Goal: Task Accomplishment & Management: Complete application form

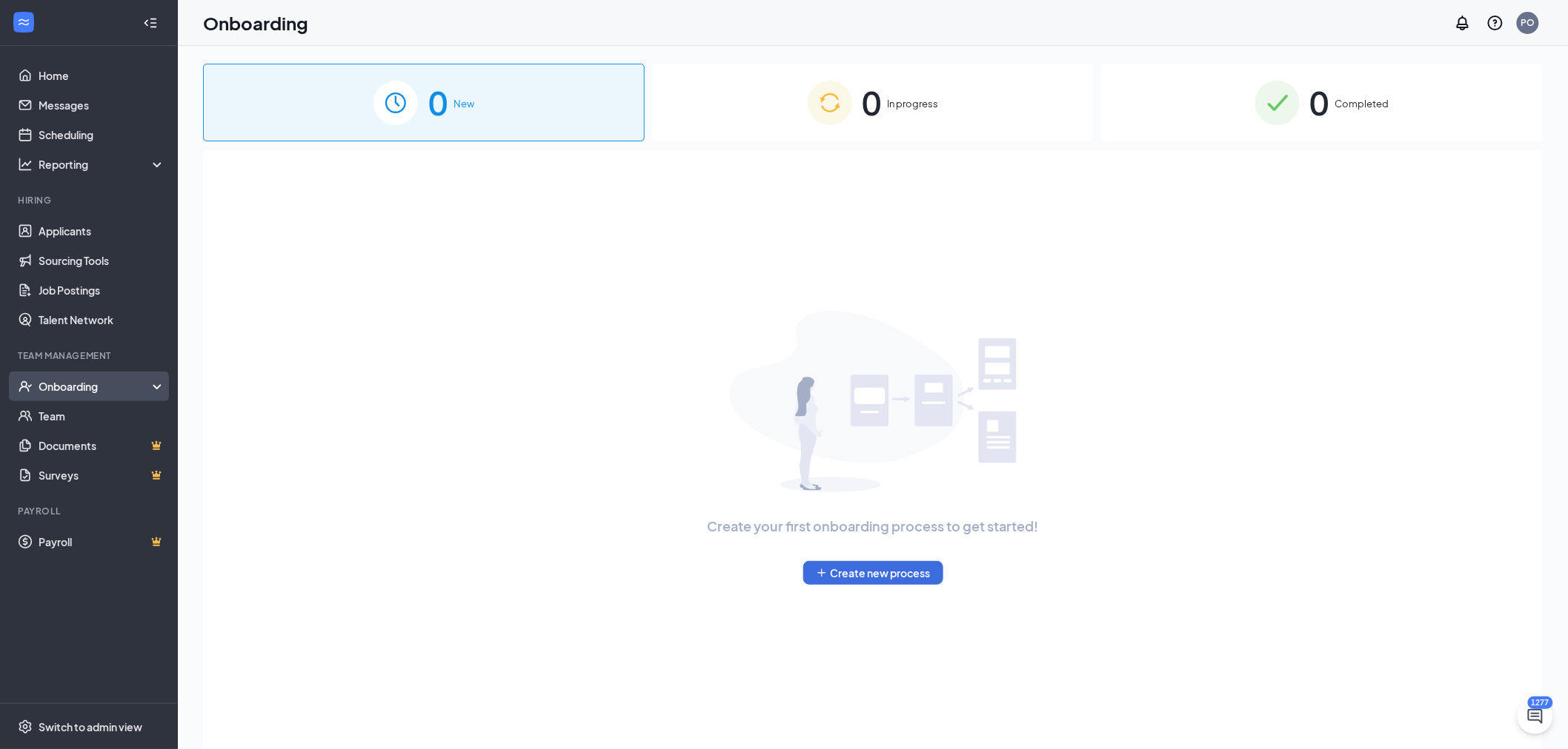
click at [69, 382] on div "Onboarding" at bounding box center [95, 386] width 114 height 15
click at [72, 500] on link "Activity log" at bounding box center [101, 505] width 127 height 30
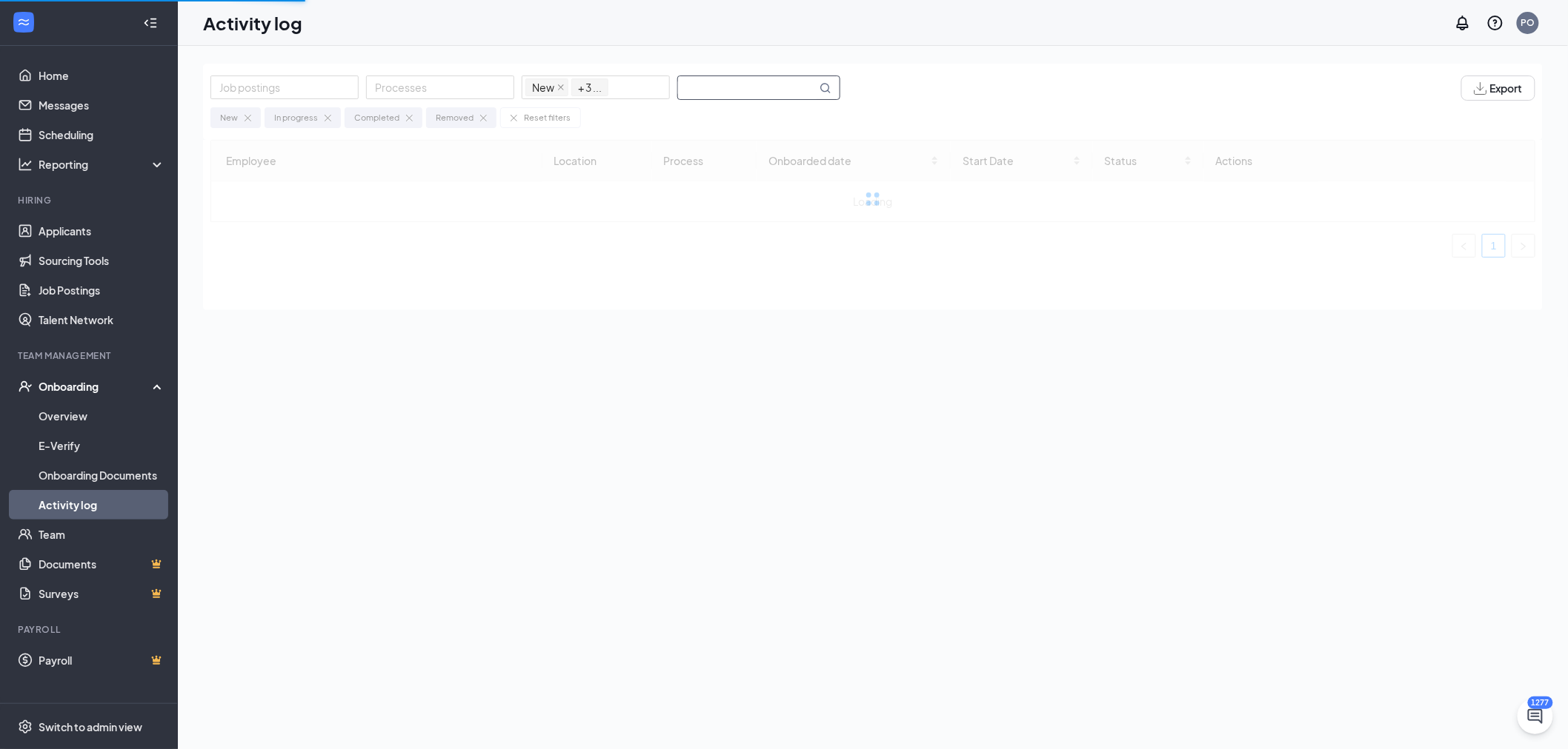
click at [779, 83] on input "text" at bounding box center [747, 87] width 138 height 23
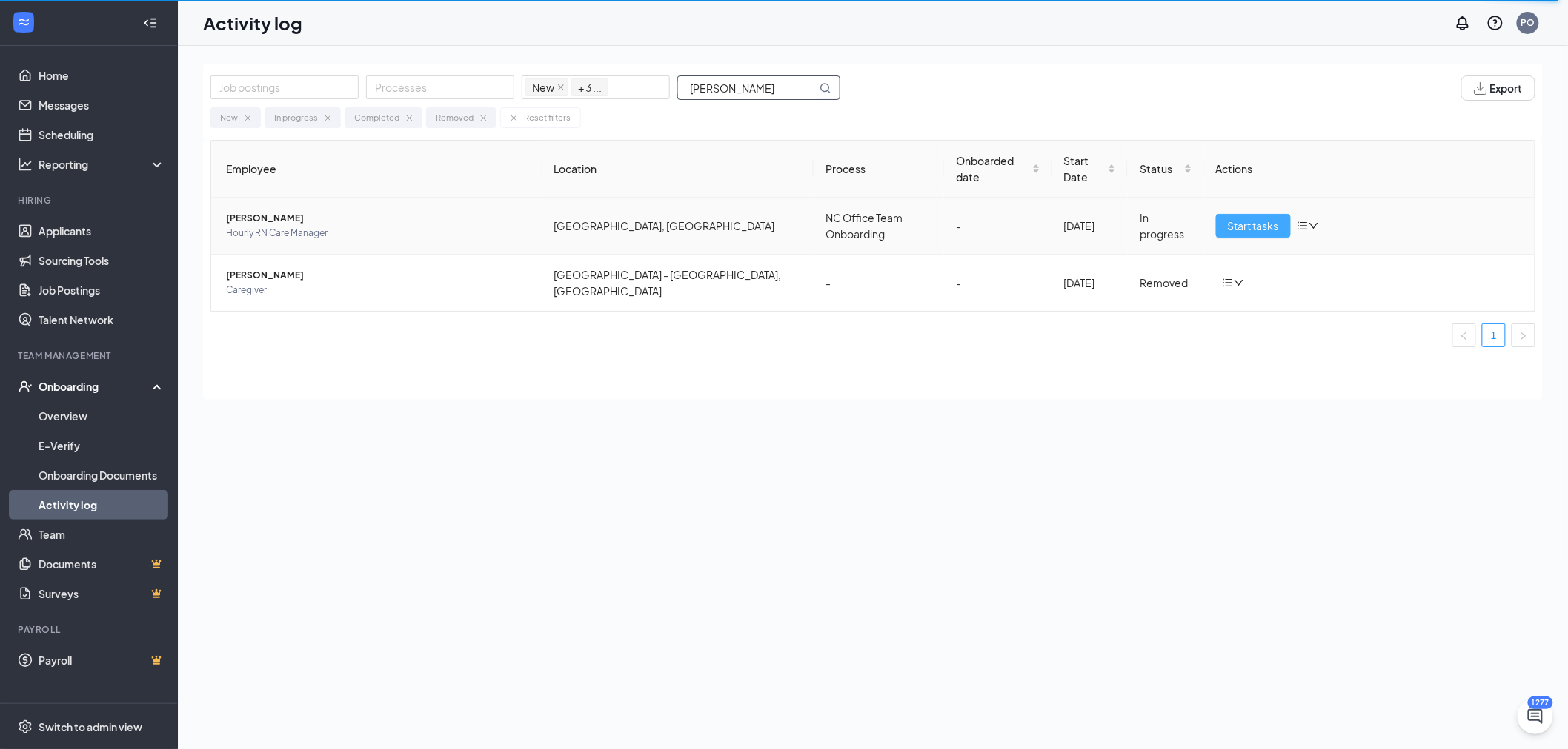
type input "[PERSON_NAME]"
click at [1241, 218] on span "Start tasks" at bounding box center [1253, 226] width 51 height 16
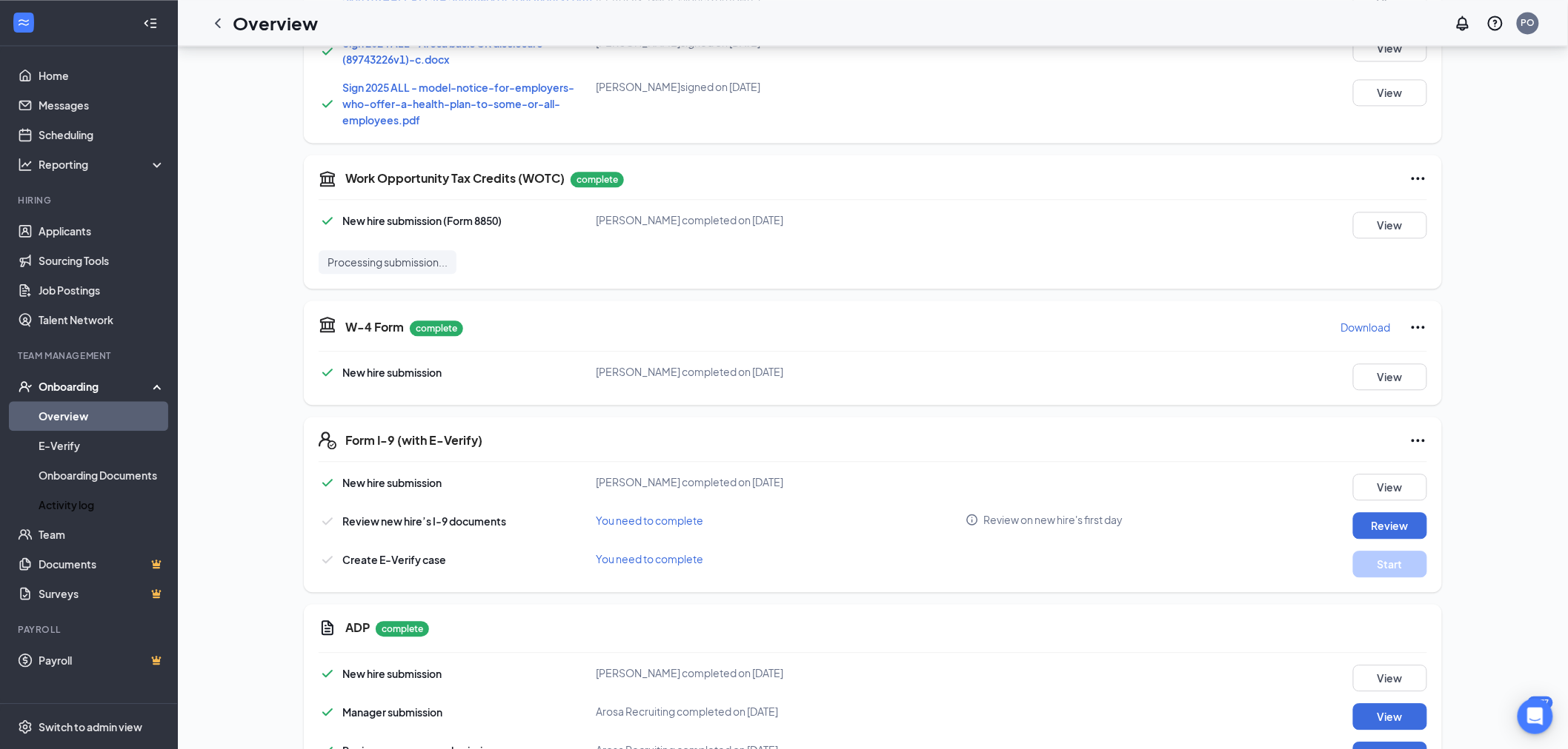
scroll to position [1325, 0]
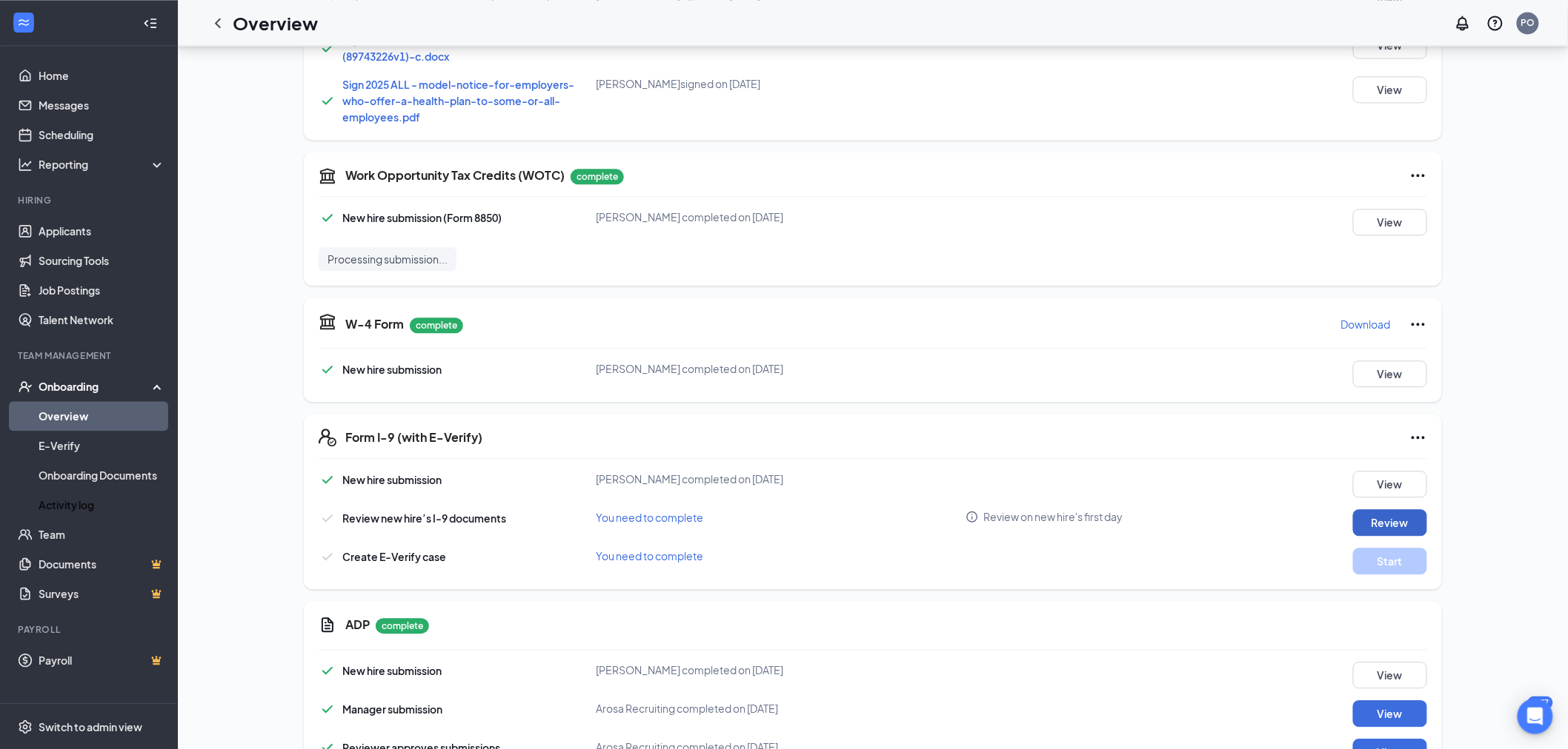
click at [1376, 510] on button "Review" at bounding box center [1390, 523] width 74 height 27
type input "[DATE]"
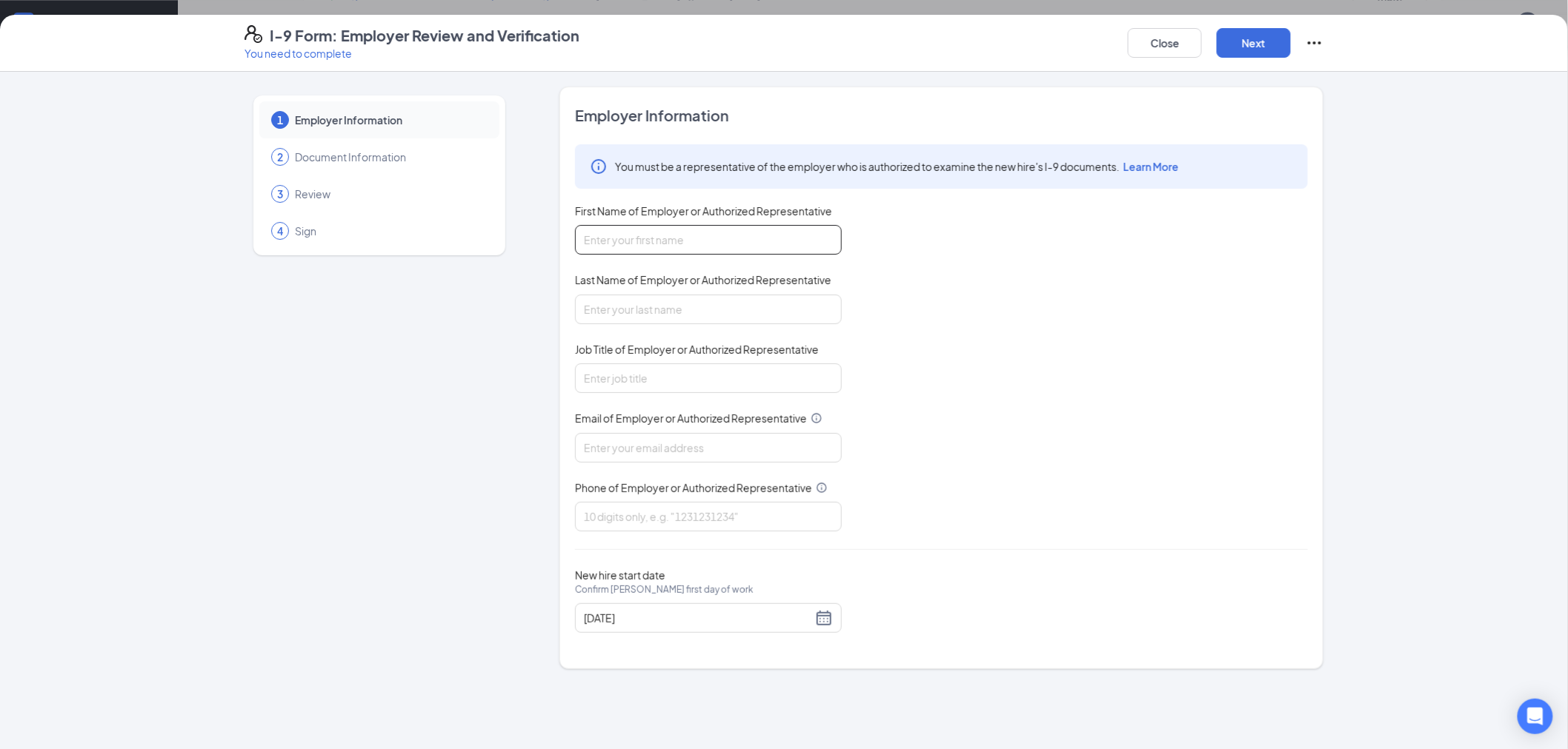
click at [670, 242] on input "First Name of Employer or Authorized Representative" at bounding box center [708, 239] width 266 height 30
type input "[PERSON_NAME]"
click at [675, 371] on input "Job Title of Employer or Authorized Representative" at bounding box center [708, 378] width 266 height 30
type input "Area Director"
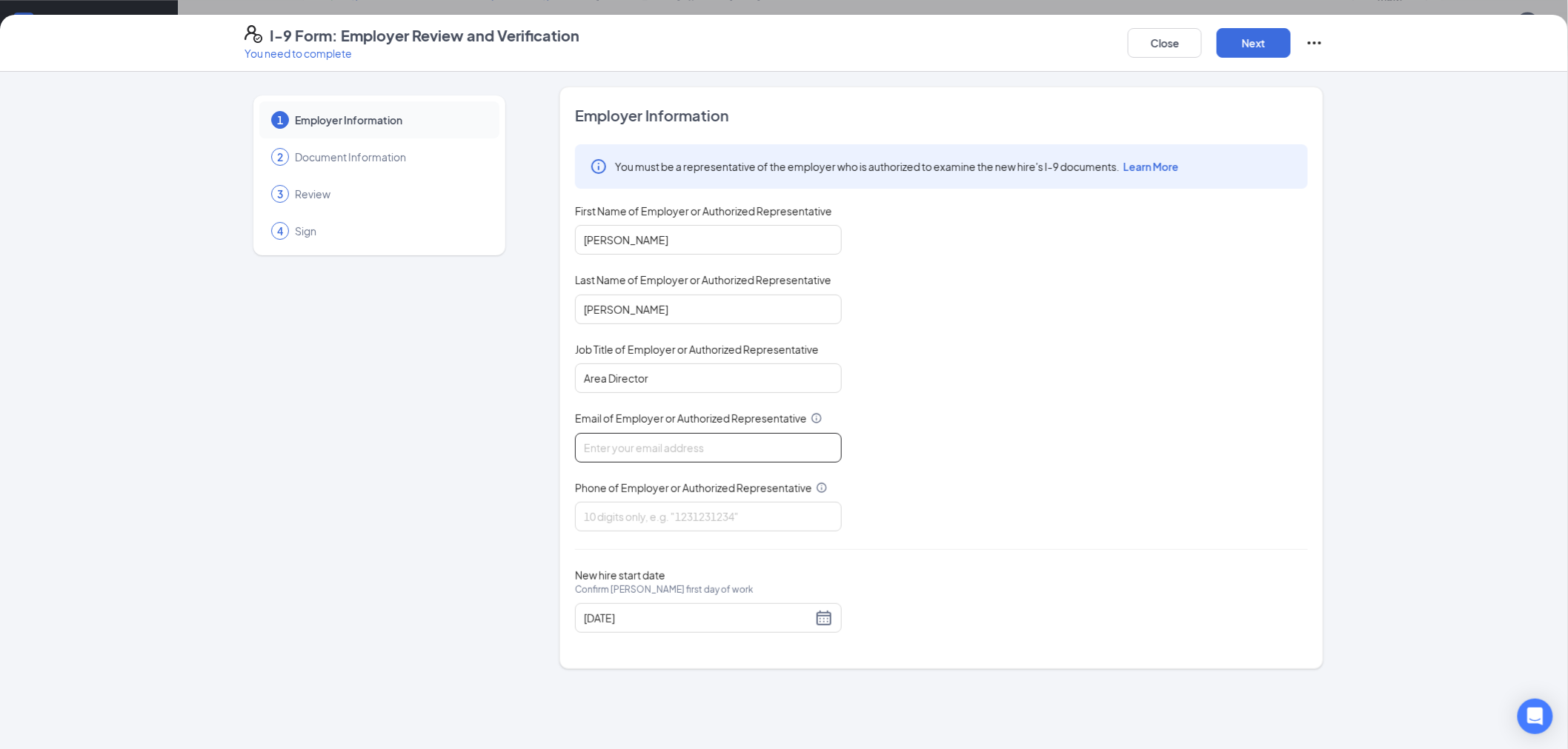
click at [683, 453] on input "Email of Employer or Authorized Representative" at bounding box center [708, 447] width 266 height 30
type input "[PERSON_NAME][EMAIL_ADDRESS][DOMAIN_NAME]"
click at [644, 522] on input "Phone of Employer or Authorized Representative" at bounding box center [708, 516] width 266 height 30
type input "2527762826"
click at [1252, 51] on button "Next" at bounding box center [1253, 43] width 74 height 30
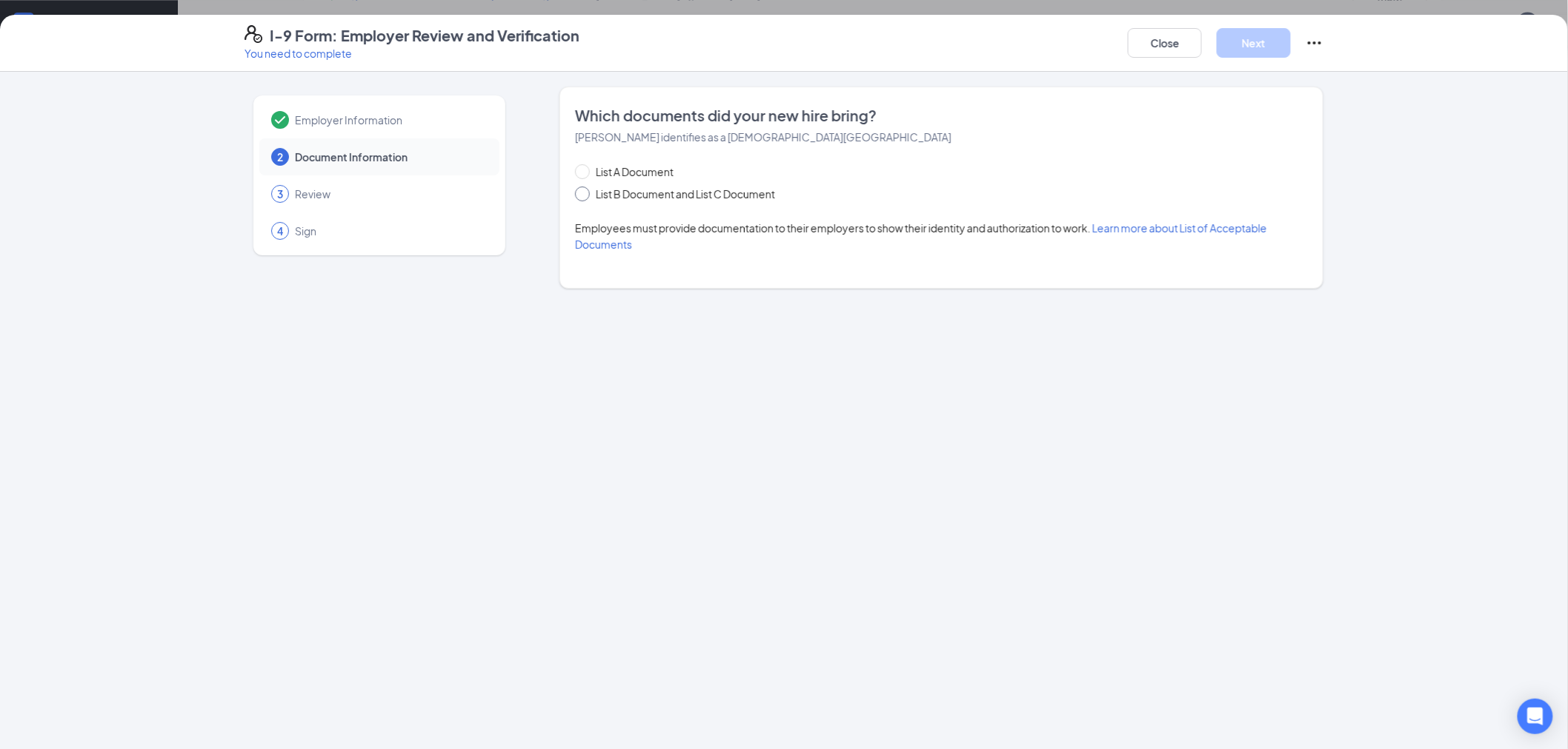
click at [579, 194] on input "List B Document and List C Document" at bounding box center [581, 192] width 11 height 11
radio input "true"
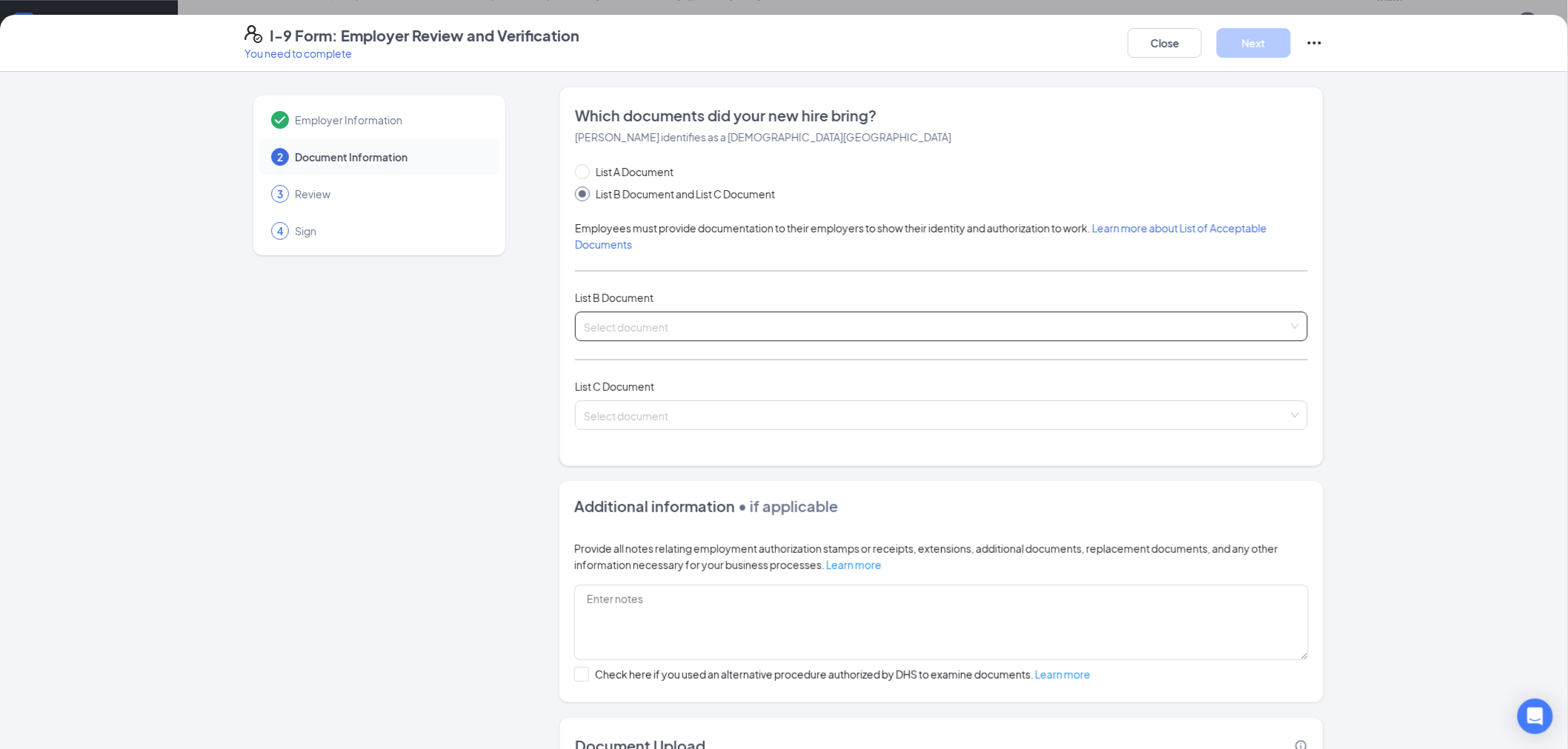
click at [606, 328] on input "search" at bounding box center [936, 323] width 705 height 22
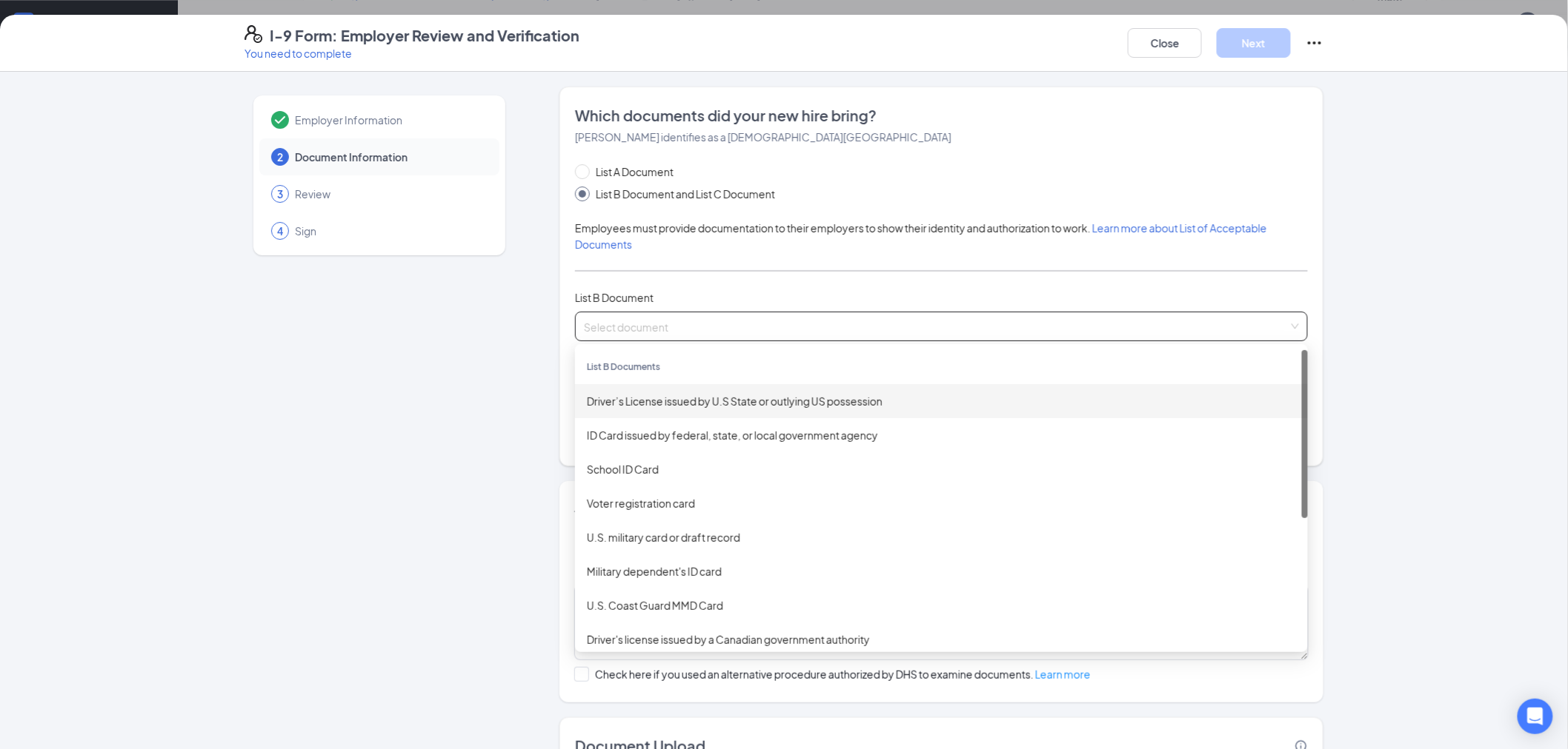
click at [655, 398] on div "Driver’s License issued by U.S State or outlying US possession" at bounding box center [941, 401] width 709 height 16
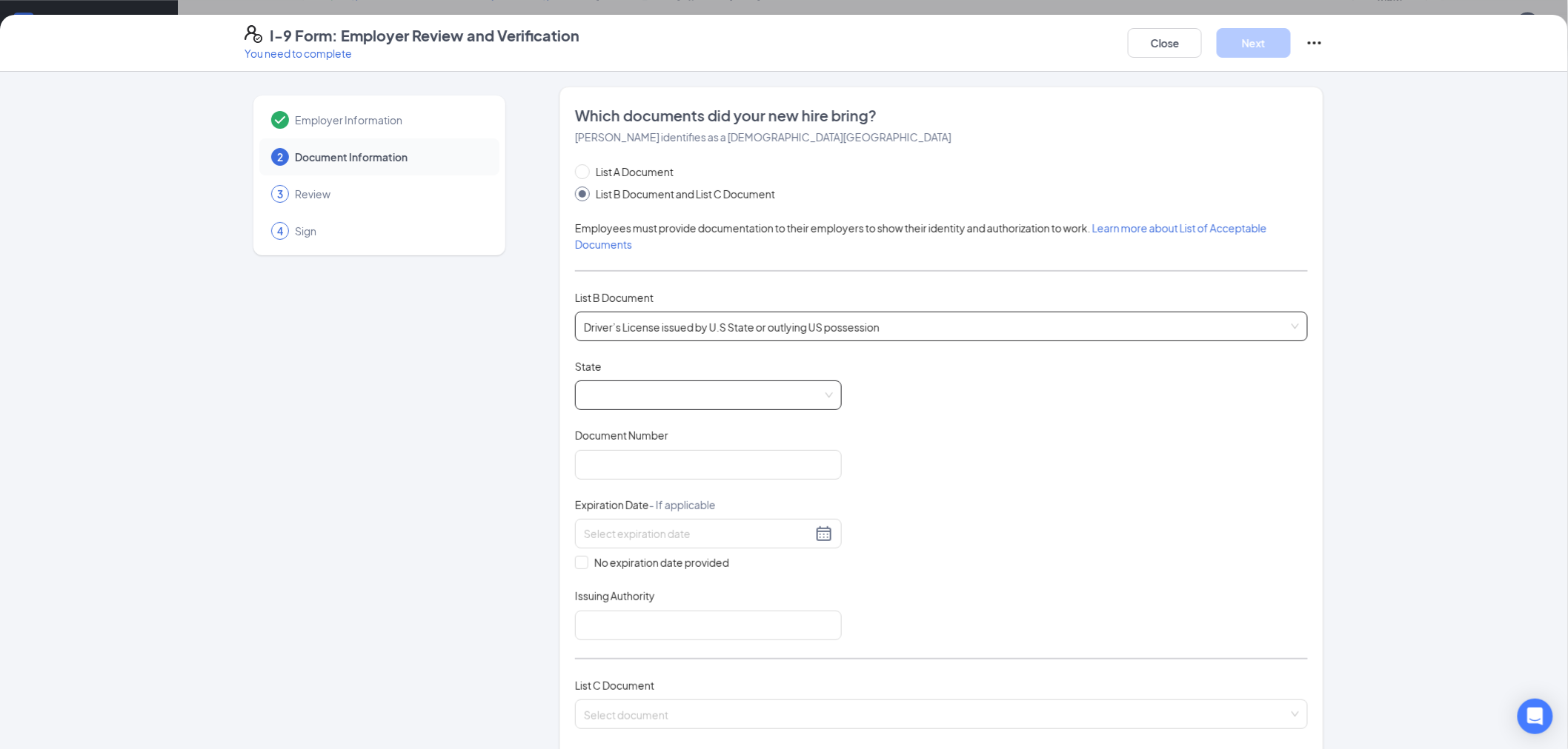
click at [649, 395] on span at bounding box center [708, 395] width 249 height 28
click at [620, 551] on div "[US_STATE]" at bounding box center [708, 559] width 243 height 16
click at [630, 457] on input "Document Number" at bounding box center [708, 465] width 266 height 30
click at [630, 459] on input "Document Number" at bounding box center [708, 465] width 266 height 30
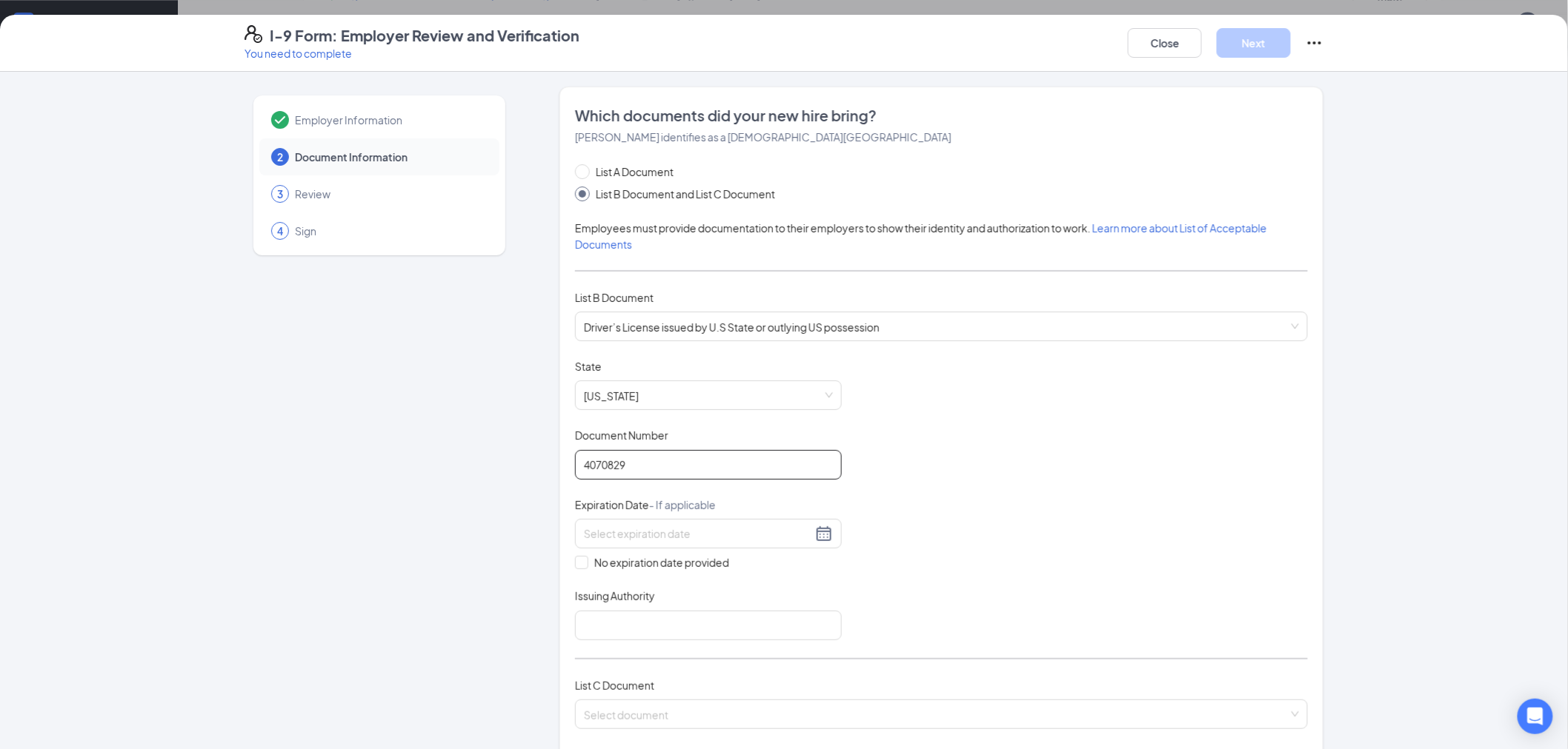
click at [578, 467] on input "4070829" at bounding box center [708, 465] width 266 height 30
type input "000004070829"
click at [584, 531] on input at bounding box center [697, 533] width 228 height 16
click at [588, 376] on div "3" at bounding box center [590, 379] width 18 height 18
type input "[DATE]"
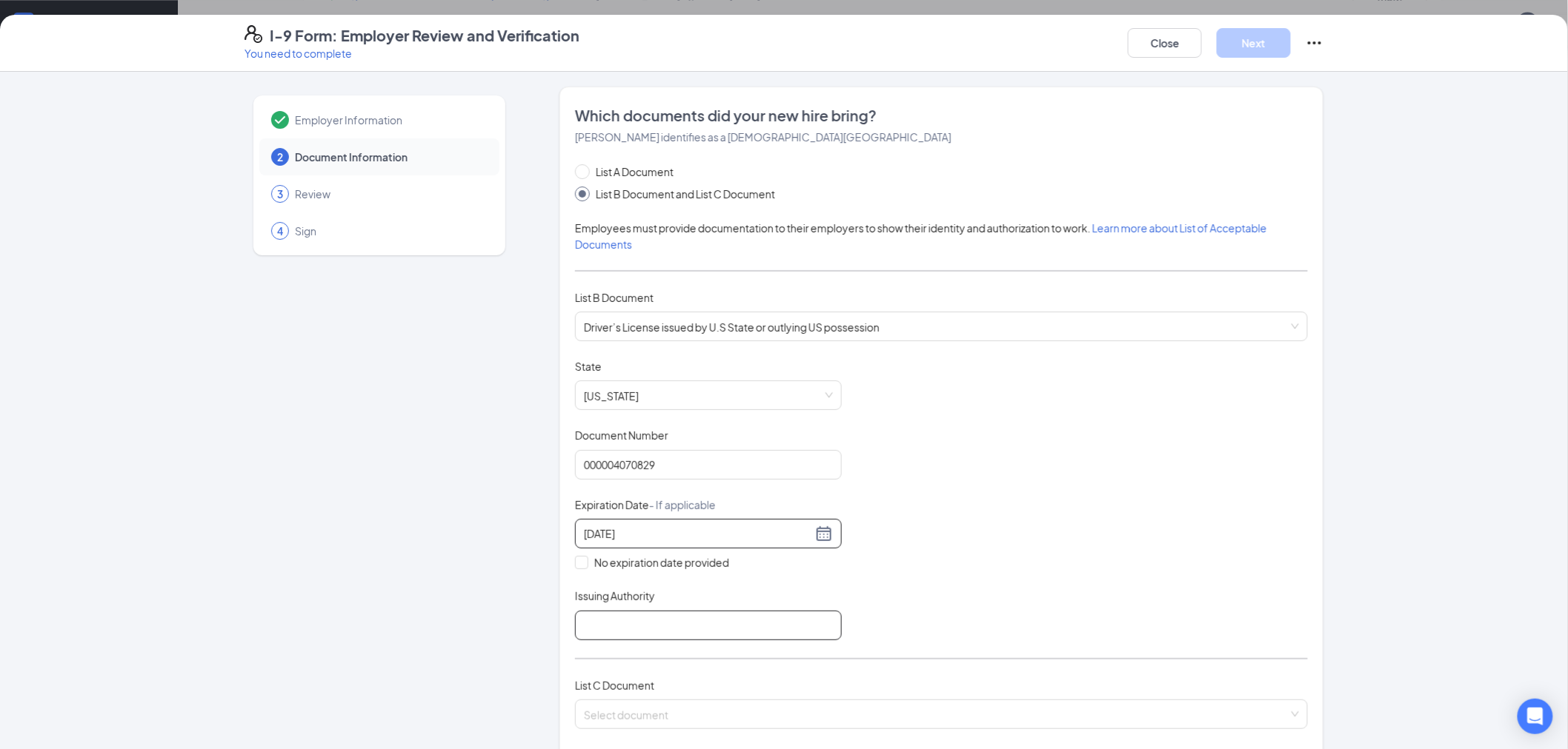
click at [782, 626] on input "Issuing Authority" at bounding box center [708, 625] width 266 height 30
type input "NC DMV"
click at [949, 601] on div "Document Title Driver’s License issued by U.S State or outlying US possession S…" at bounding box center [941, 500] width 733 height 282
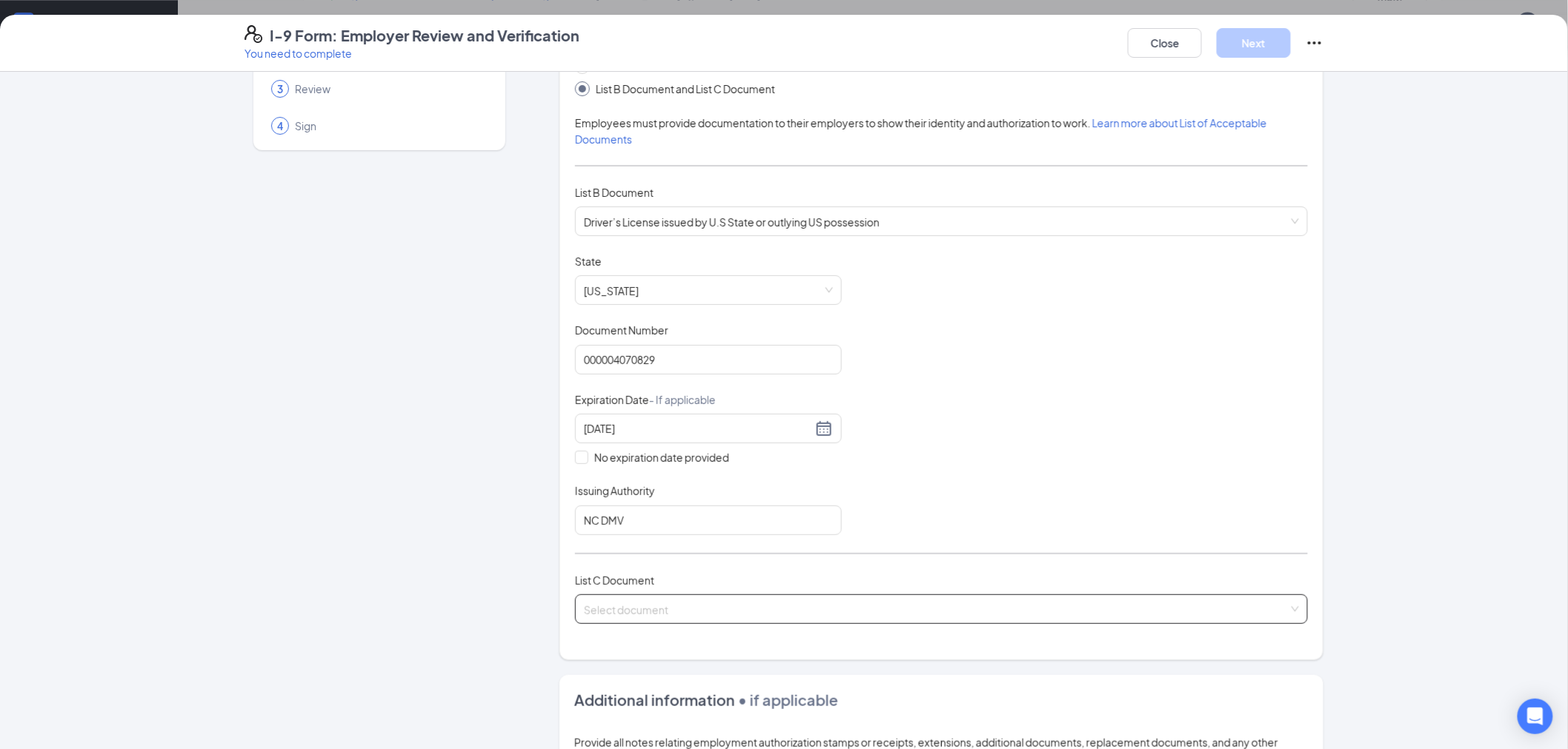
scroll to position [328, 0]
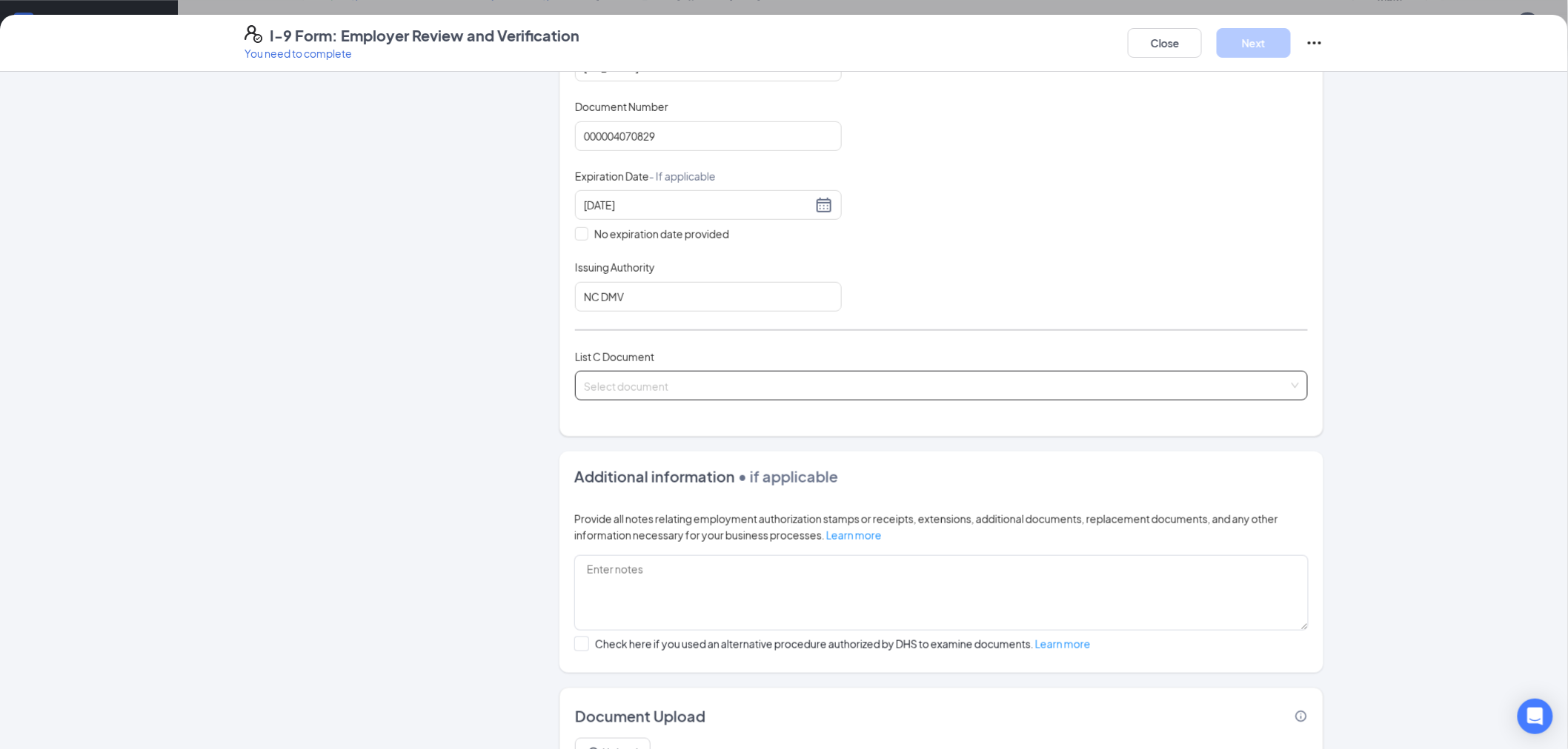
click at [775, 375] on input "search" at bounding box center [936, 382] width 705 height 22
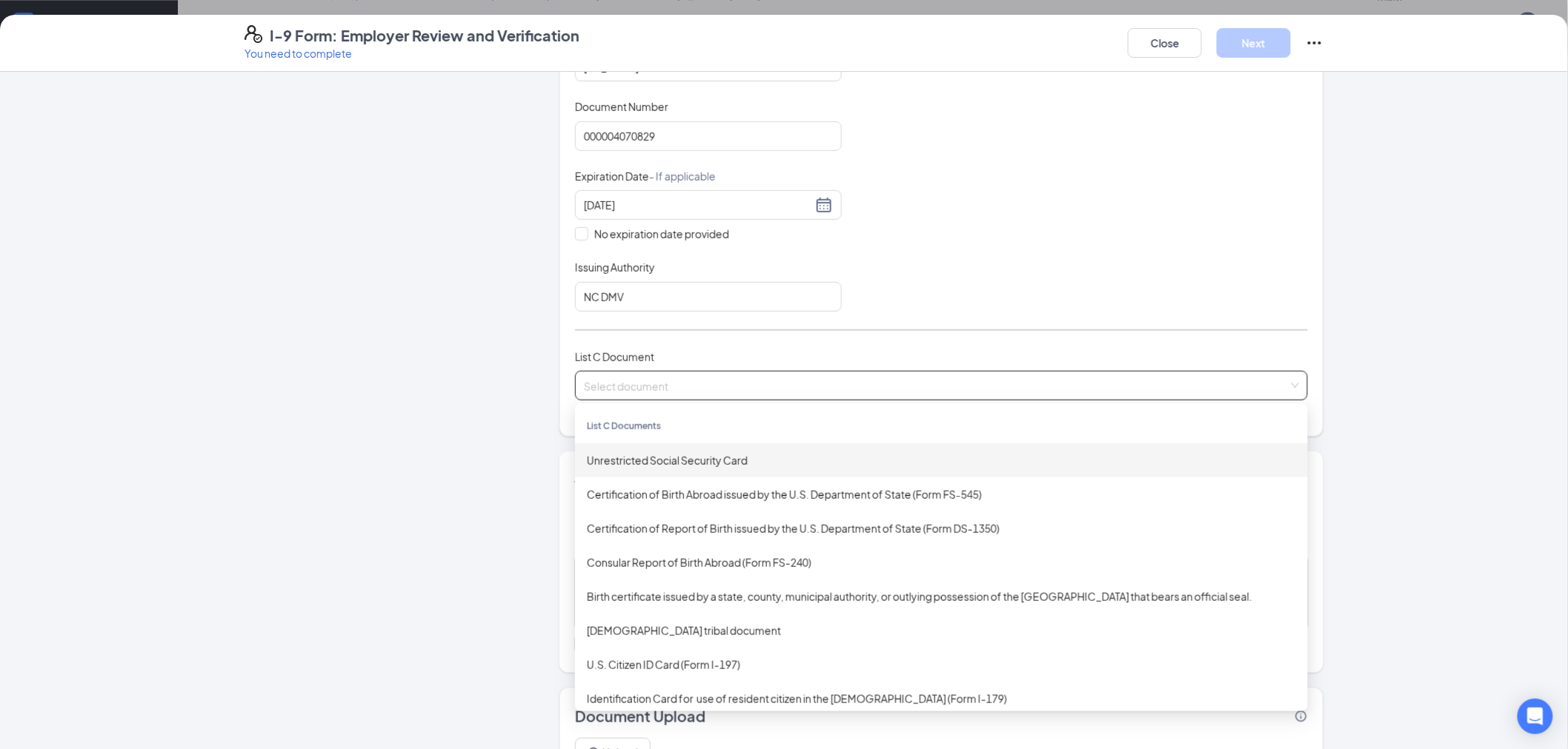
click at [706, 460] on div "Unrestricted Social Security Card" at bounding box center [941, 460] width 709 height 16
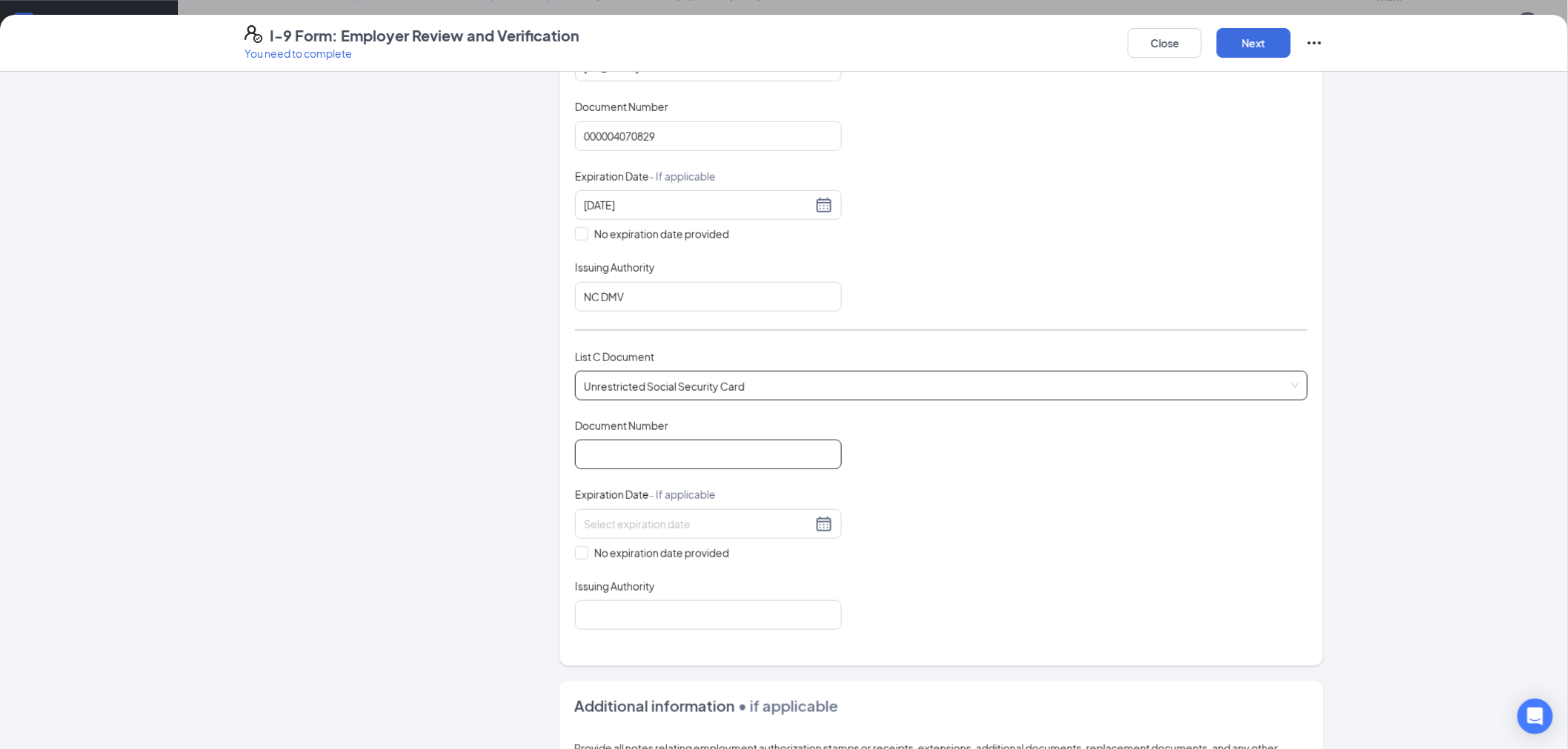
click at [706, 460] on input "Document Number" at bounding box center [708, 454] width 266 height 30
type input "242551821"
click at [575, 554] on input "No expiration date provided" at bounding box center [581, 552] width 11 height 11
checkbox input "true"
click at [614, 622] on input "Issuing Authority" at bounding box center [708, 618] width 266 height 30
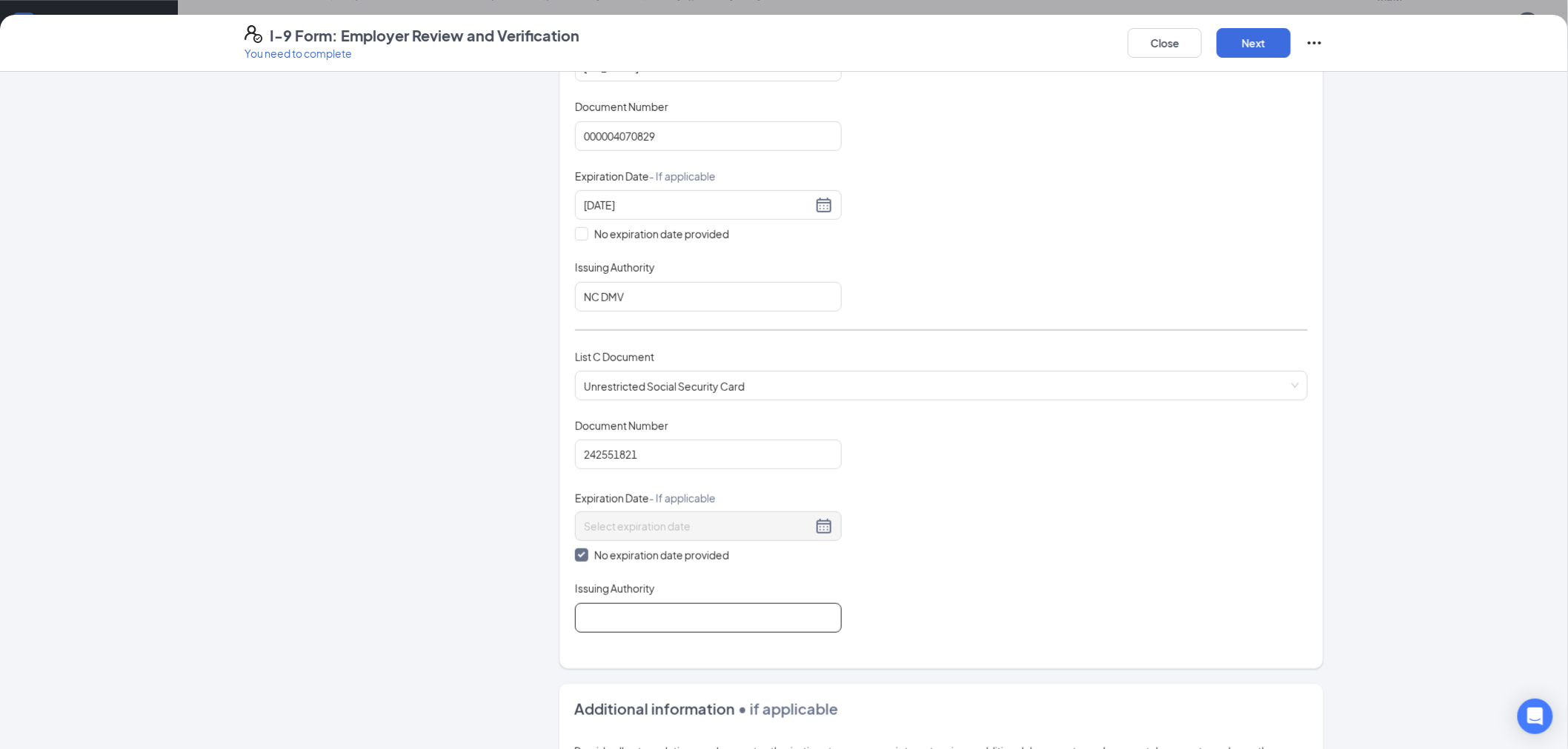
type input "Social Security Administration"
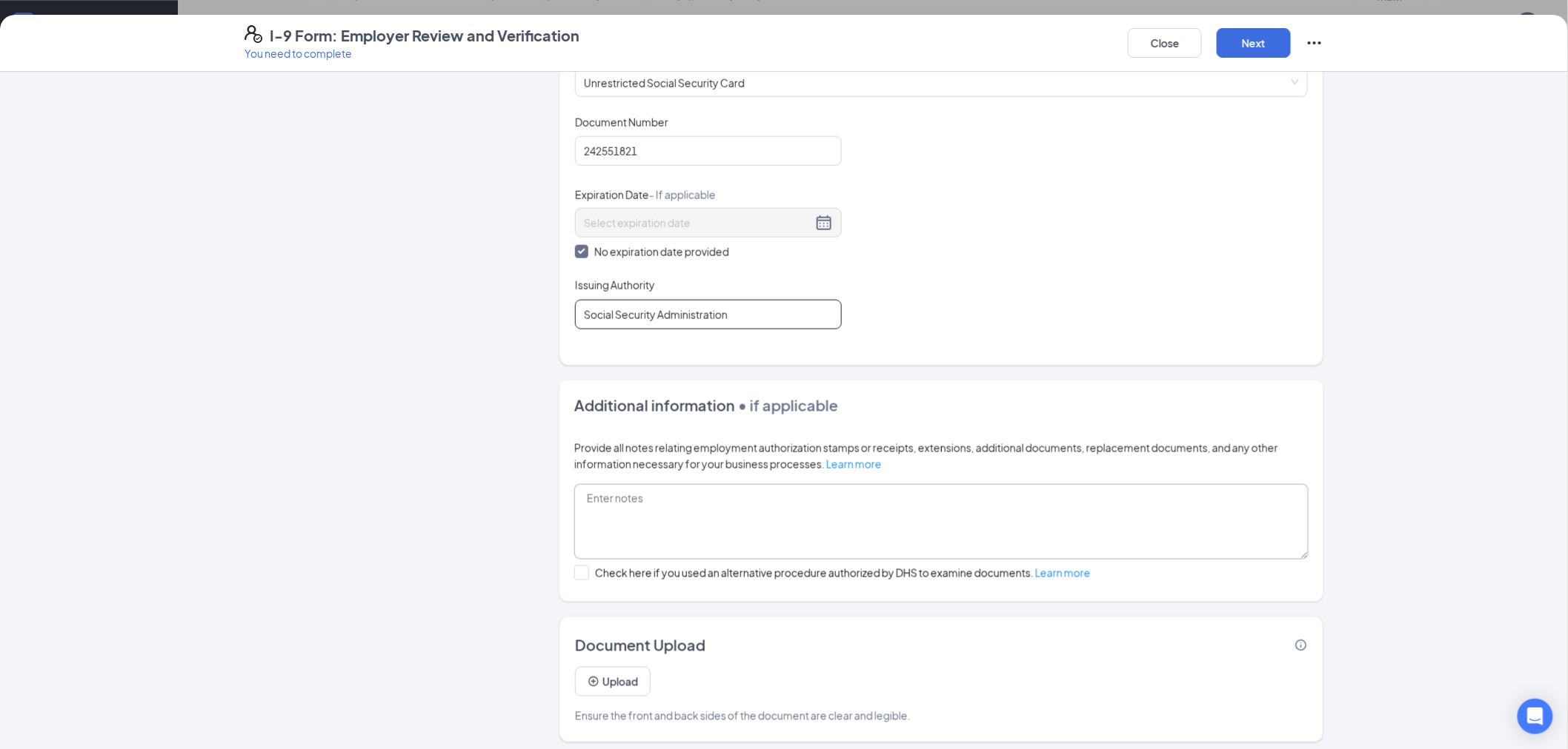
scroll to position [640, 0]
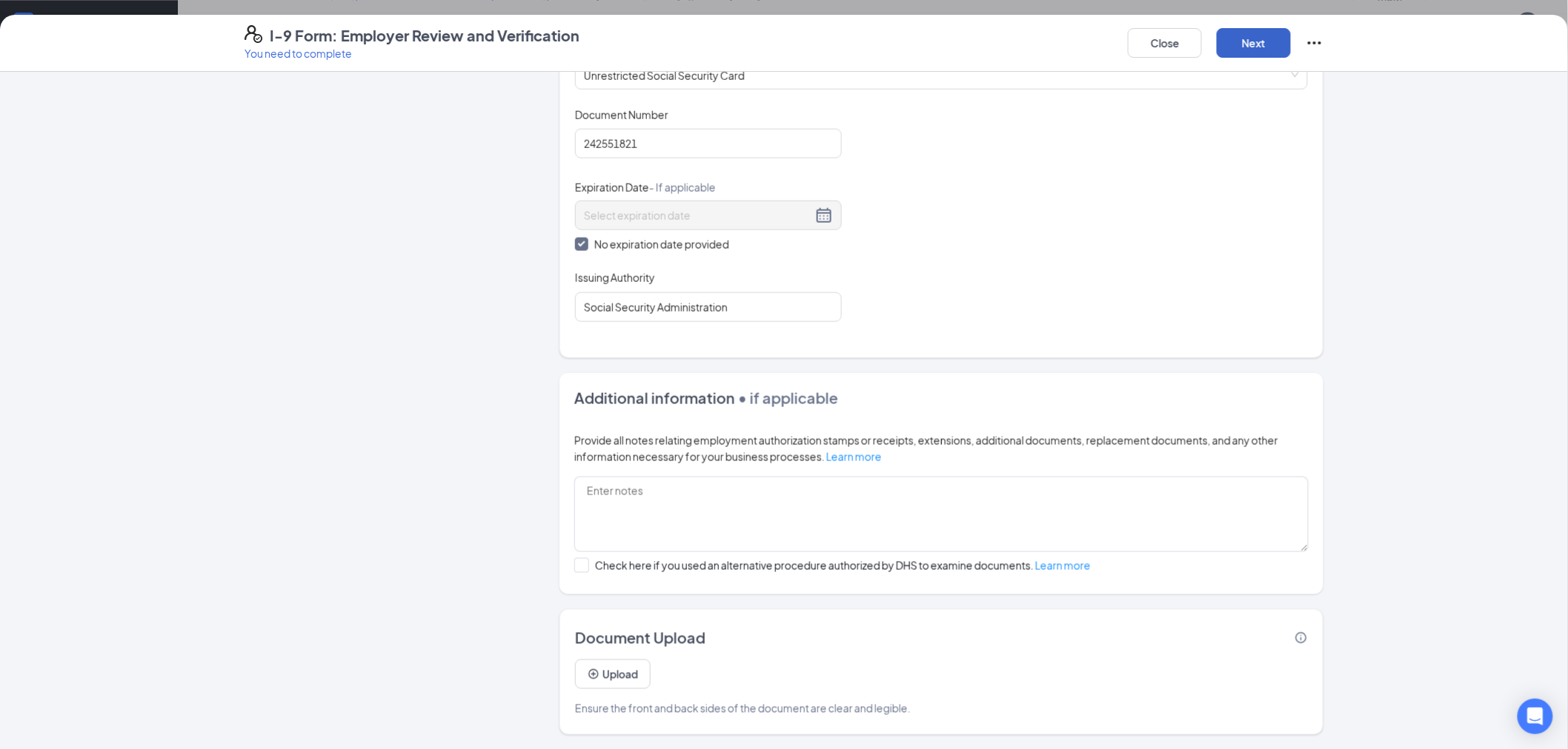
click at [1249, 54] on button "Next" at bounding box center [1253, 43] width 74 height 30
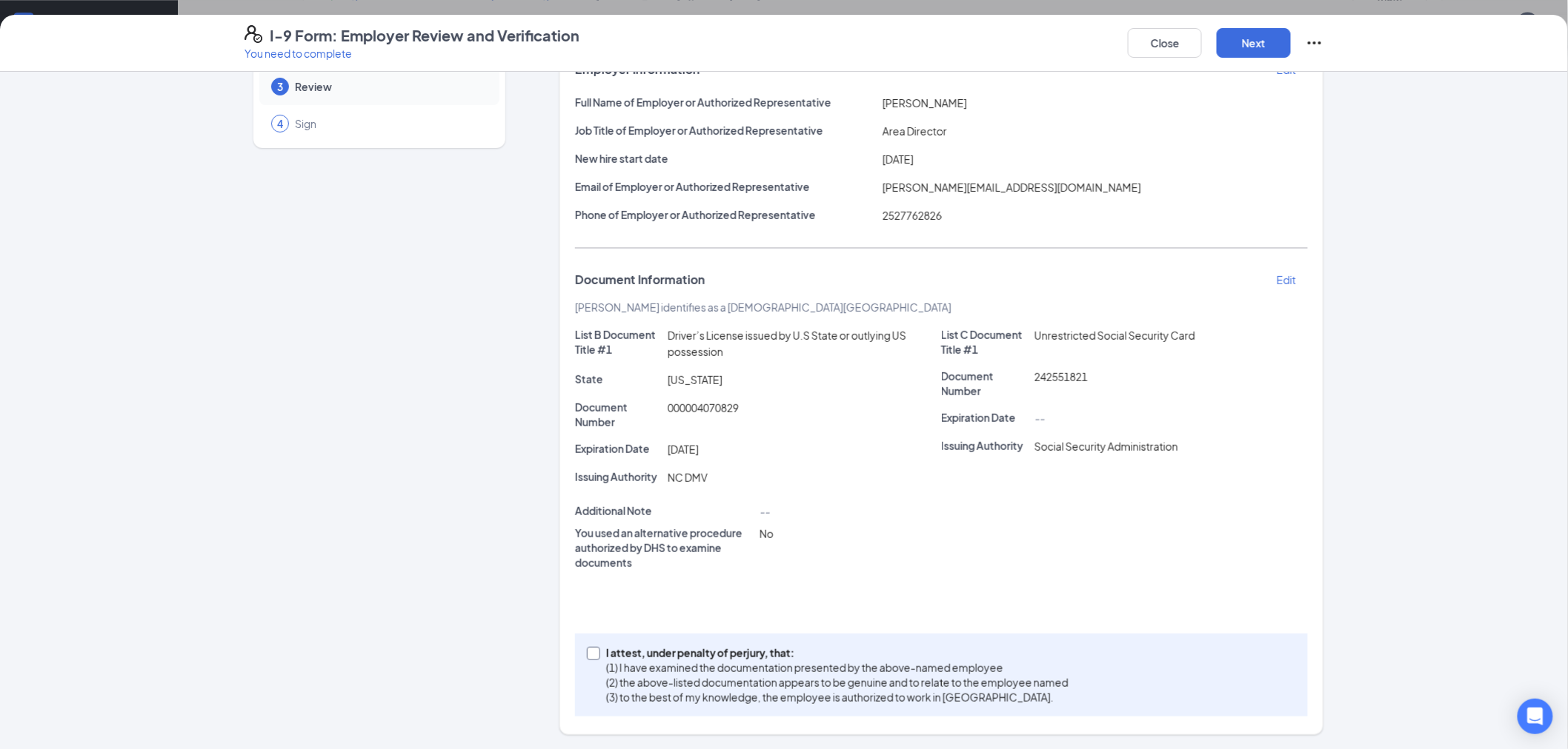
click at [590, 648] on input "I attest, under penalty of [PERSON_NAME], that: (1) I have examined the documen…" at bounding box center [592, 652] width 11 height 11
checkbox input "true"
click at [1255, 48] on button "Next" at bounding box center [1253, 43] width 74 height 30
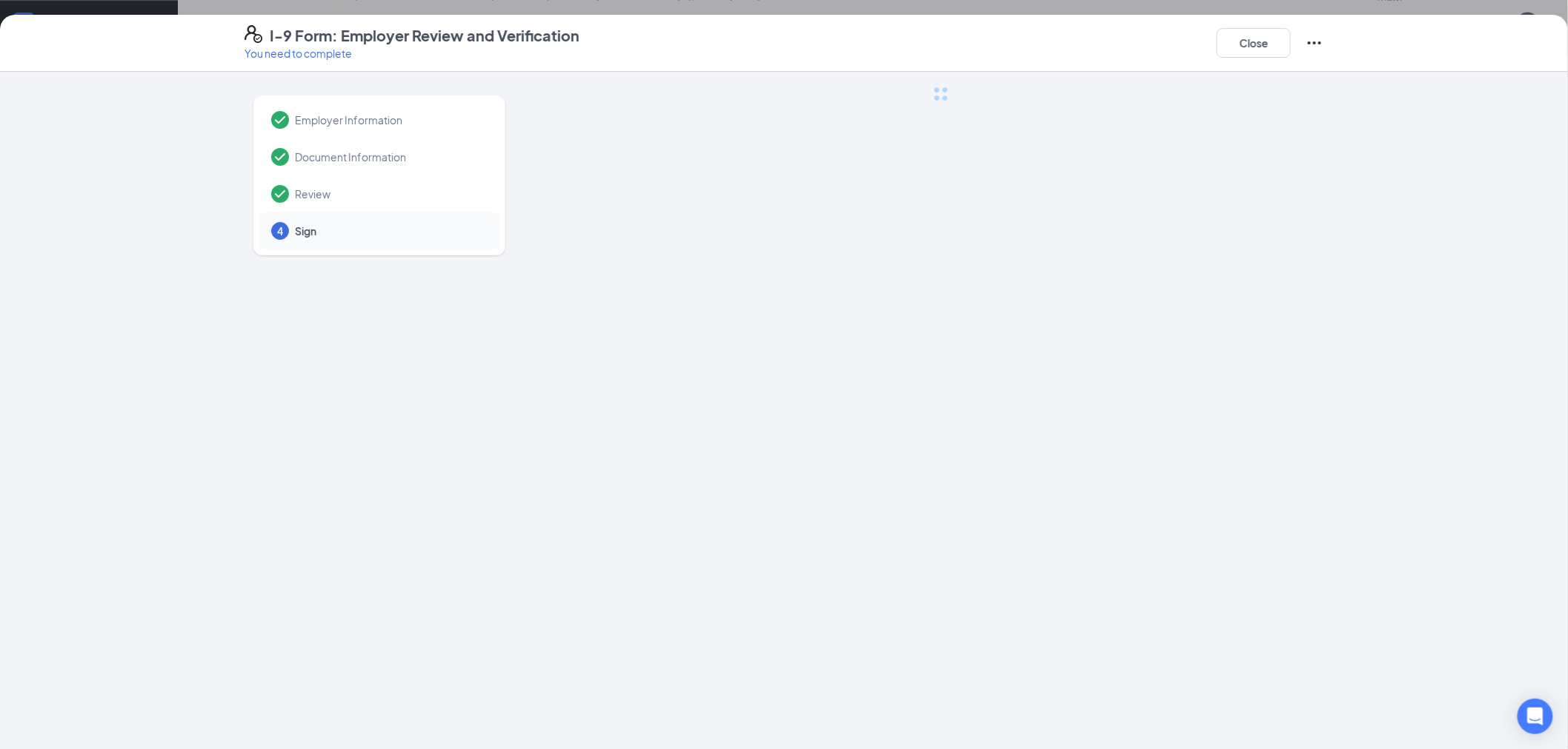
scroll to position [0, 0]
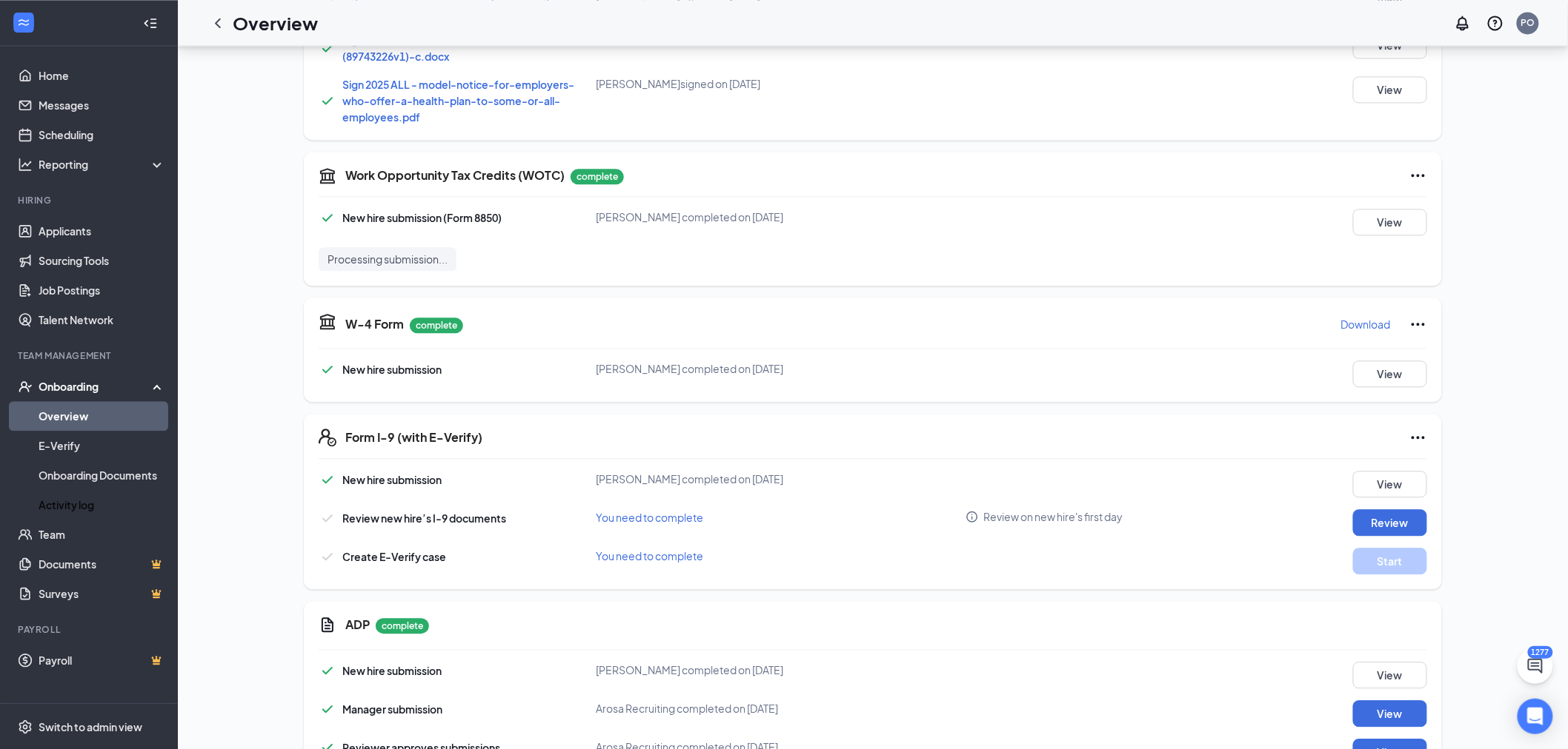
click at [789, 223] on div "I-9 Form: Employer Review and Verification You need to complete Close Employer …" at bounding box center [784, 374] width 1568 height 749
click at [1385, 548] on button "Start" at bounding box center [1390, 561] width 74 height 27
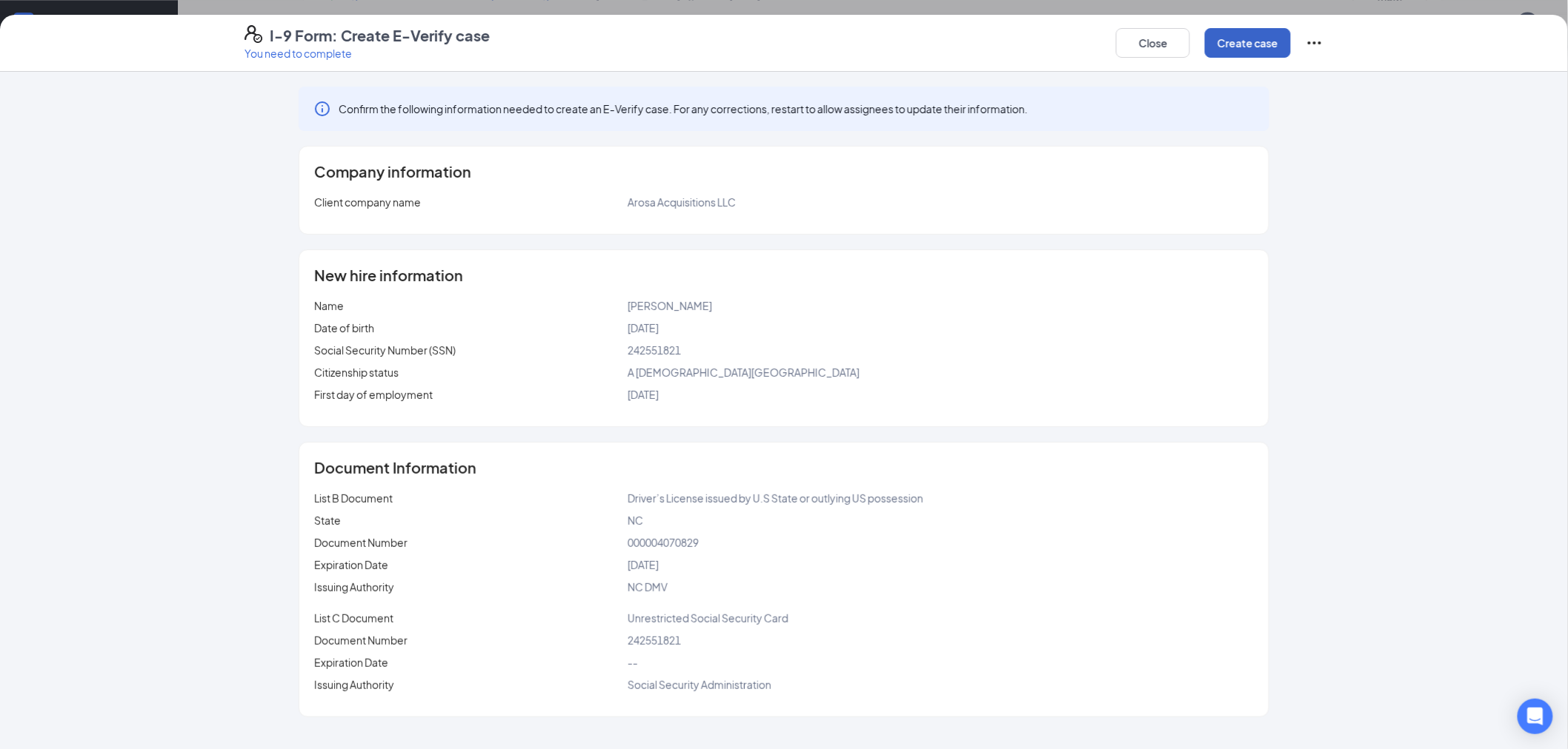
click at [1255, 41] on button "Create case" at bounding box center [1248, 43] width 86 height 30
